Goal: Find specific page/section: Find specific page/section

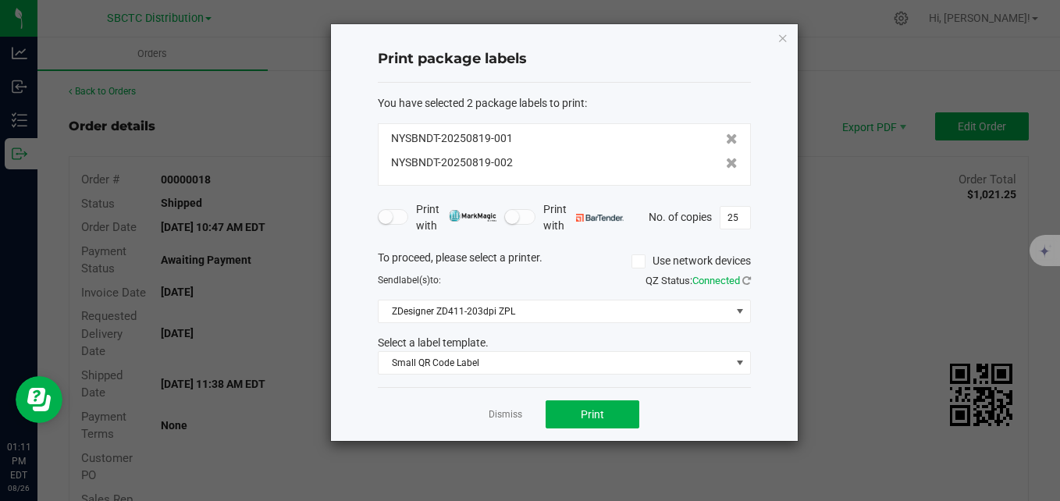
scroll to position [166, 0]
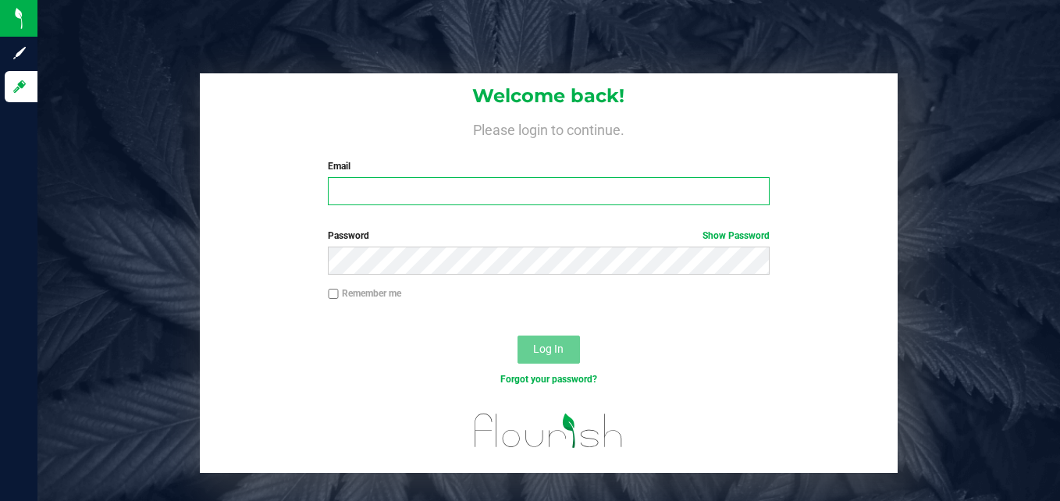
click at [422, 187] on input "Email" at bounding box center [549, 191] width 442 height 28
type input "jeremy@besensibul.com"
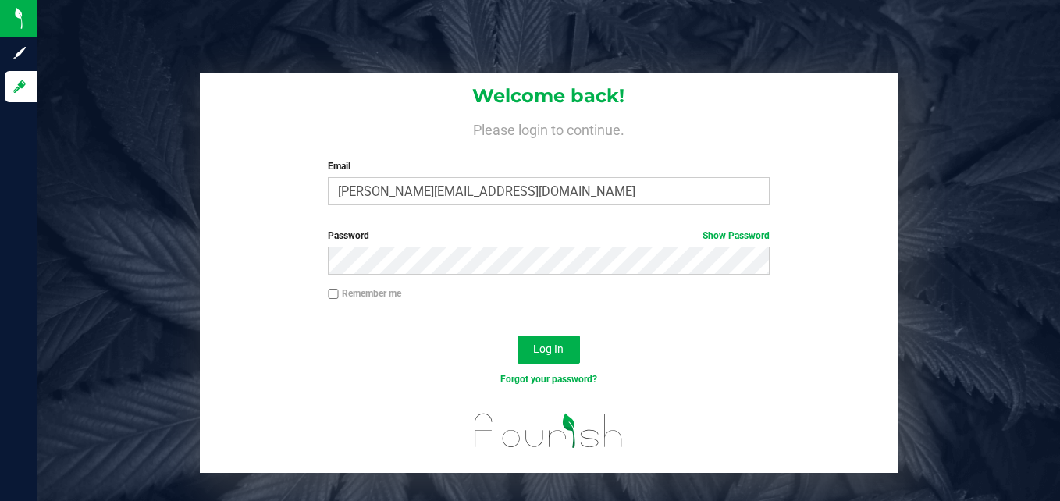
click at [568, 369] on div "Log In" at bounding box center [548, 355] width 697 height 52
click at [556, 353] on span "Log In" at bounding box center [548, 349] width 30 height 12
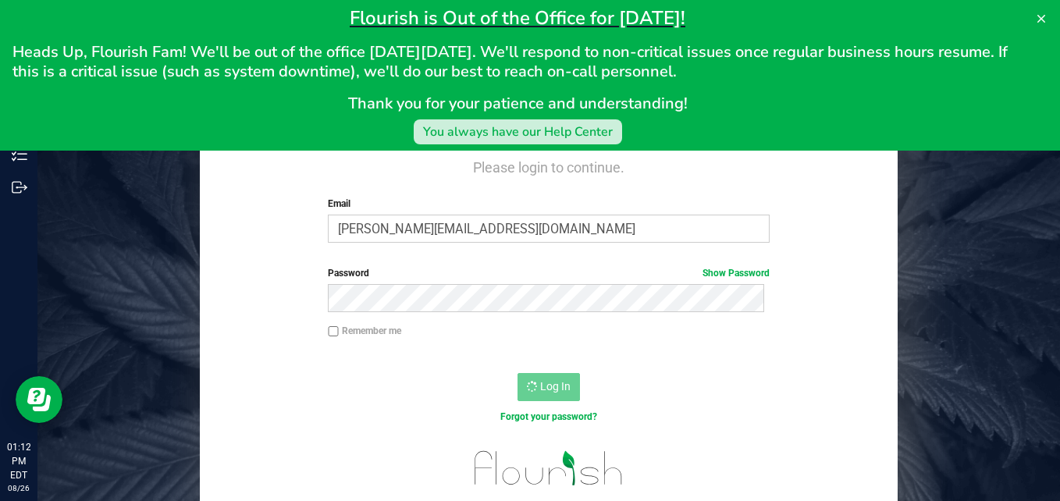
click at [498, 136] on div "You always have our Help Center" at bounding box center [518, 132] width 190 height 19
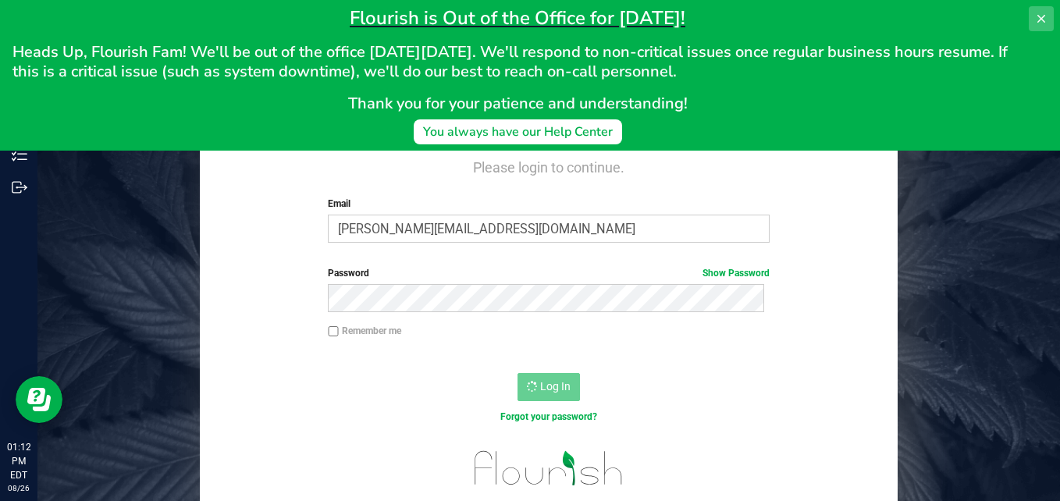
click at [1049, 23] on button at bounding box center [1041, 18] width 25 height 25
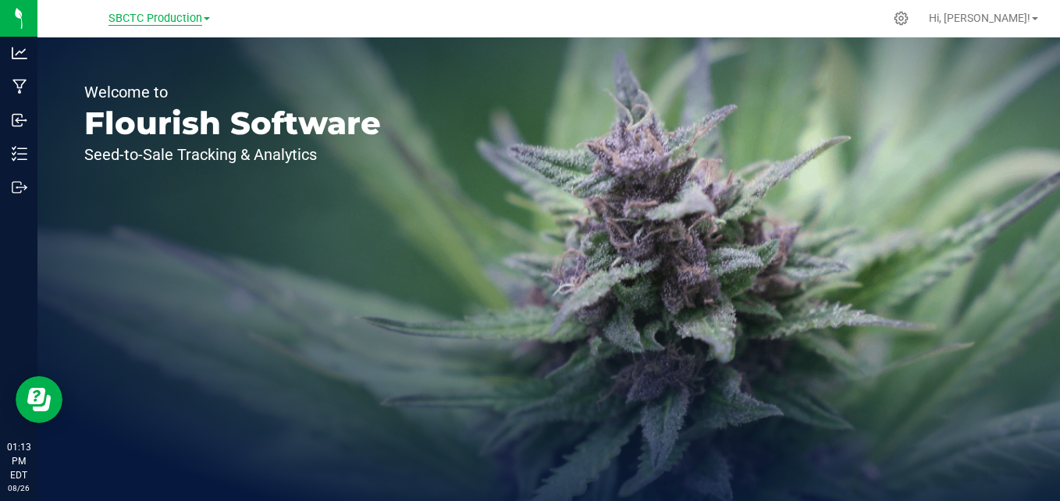
click at [169, 20] on span "SBCTC Production" at bounding box center [156, 19] width 94 height 14
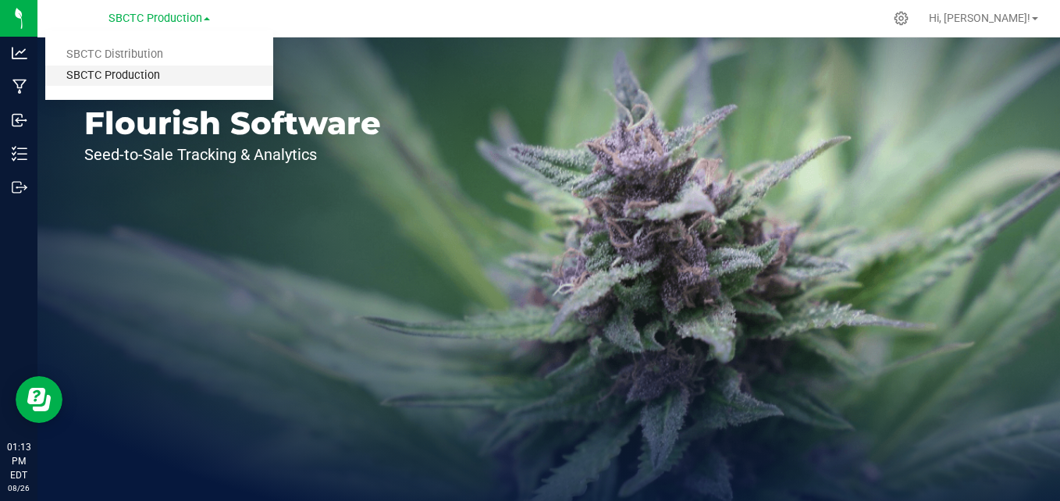
click at [138, 73] on link "SBCTC Production" at bounding box center [159, 76] width 228 height 21
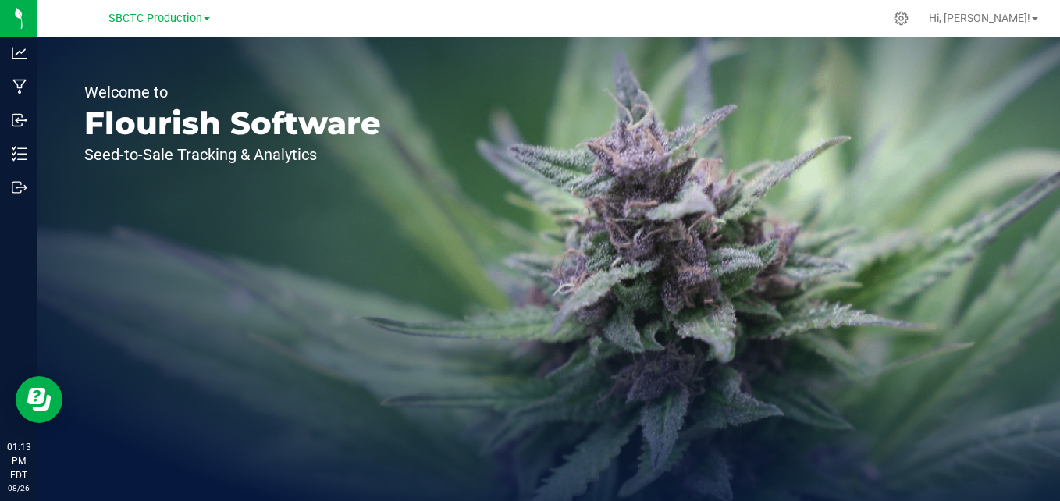
click at [138, 73] on div "Welcome to Flourish Software Seed-to-Sale Tracking & Analytics" at bounding box center [232, 269] width 390 height 464
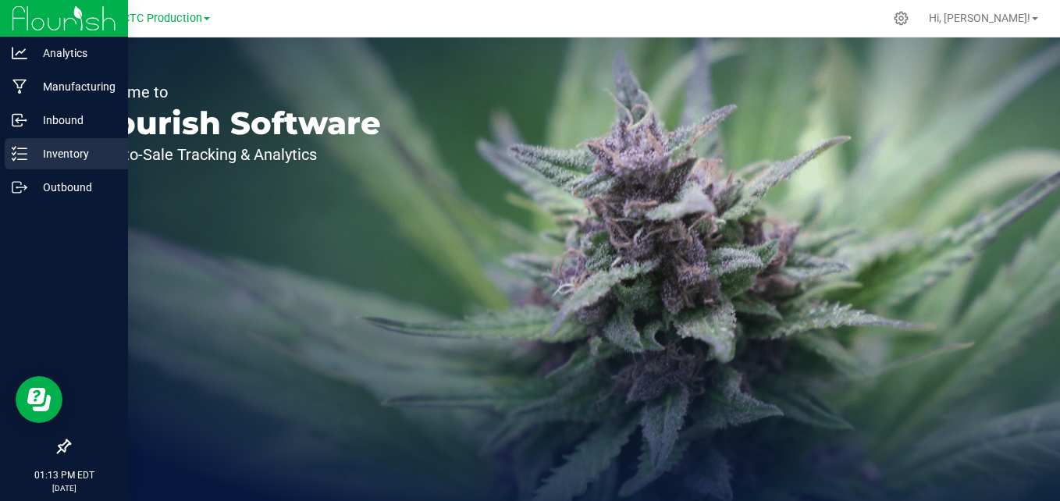
click at [74, 155] on p "Inventory" at bounding box center [74, 153] width 94 height 19
